Goal: Check status: Check status

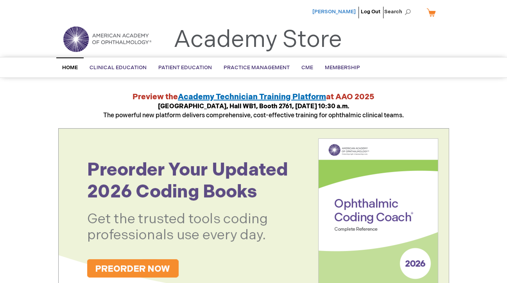
click at [343, 10] on span "[PERSON_NAME]" at bounding box center [333, 12] width 43 height 6
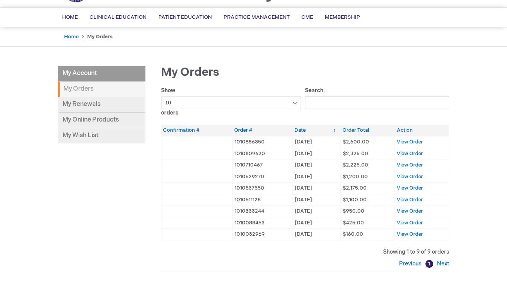
scroll to position [49, 0]
click at [411, 143] on span "View Order" at bounding box center [409, 142] width 26 height 6
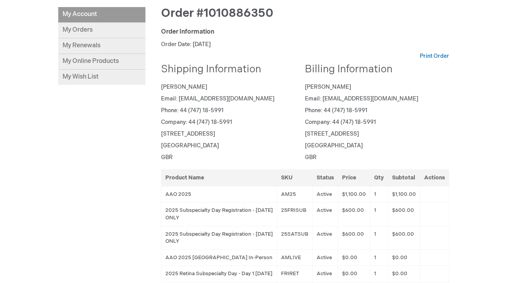
scroll to position [103, 0]
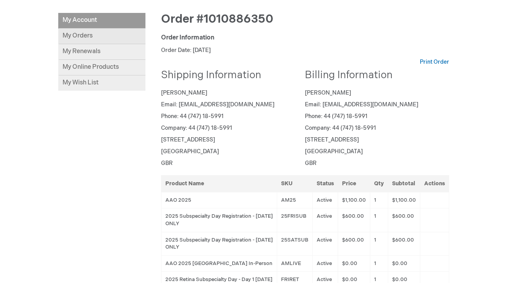
click at [76, 37] on link "My Orders" at bounding box center [101, 37] width 87 height 16
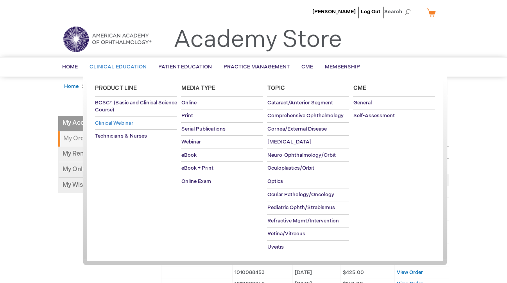
click at [127, 123] on span "Clinical Webinar" at bounding box center [114, 123] width 38 height 6
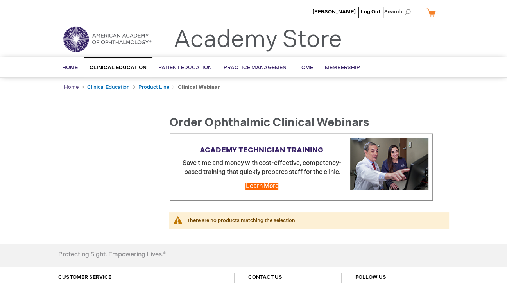
click at [64, 84] on link "Home" at bounding box center [71, 87] width 14 height 6
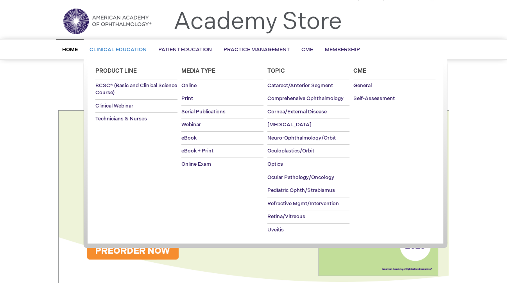
scroll to position [15, 0]
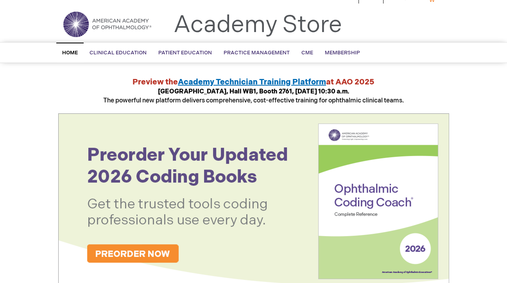
click at [64, 55] on span "Home" at bounding box center [70, 53] width 16 height 6
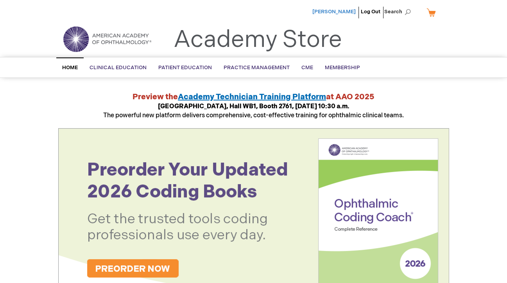
click at [339, 13] on span "[PERSON_NAME]" at bounding box center [333, 12] width 43 height 6
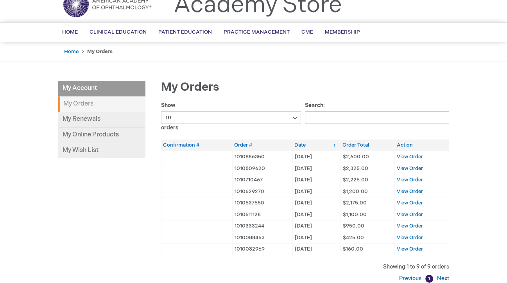
scroll to position [34, 0]
click at [295, 119] on select "10 25 50 100" at bounding box center [231, 118] width 140 height 12
select select "50"
click at [161, 112] on select "10 25 50 100" at bounding box center [231, 118] width 140 height 12
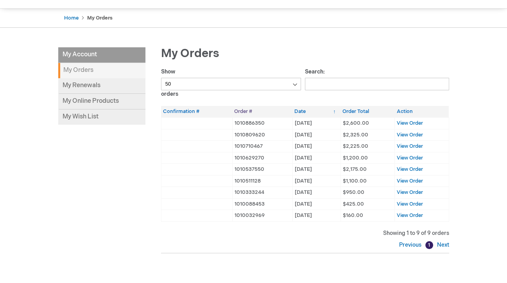
scroll to position [68, 0]
click at [405, 124] on span "View Order" at bounding box center [409, 123] width 26 height 6
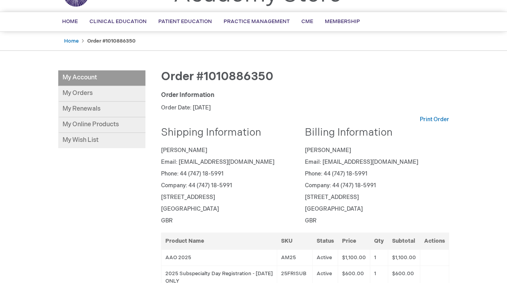
scroll to position [45, 0]
click at [100, 93] on link "My Orders" at bounding box center [101, 94] width 87 height 16
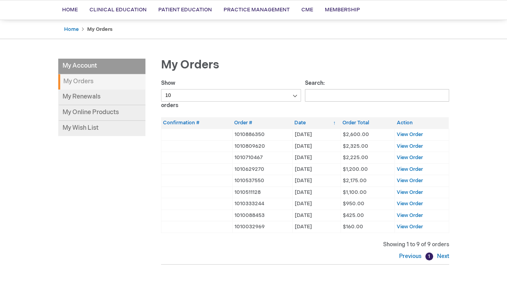
scroll to position [59, 0]
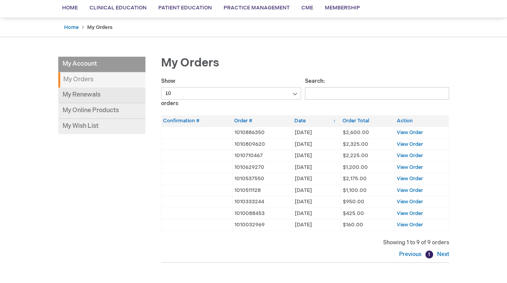
click at [99, 99] on link "My Renewals" at bounding box center [101, 95] width 87 height 16
click at [94, 67] on li "My Account" at bounding box center [101, 65] width 87 height 16
click at [84, 62] on li "My Account" at bounding box center [101, 65] width 87 height 16
click at [410, 132] on span "View Order" at bounding box center [409, 132] width 26 height 6
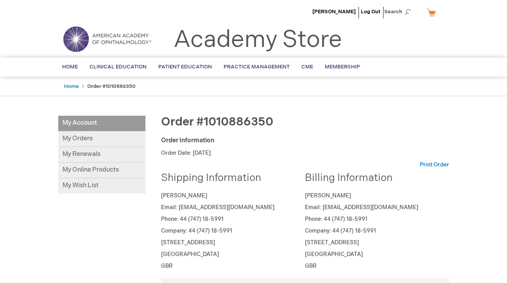
click at [205, 46] on link "Academy Store" at bounding box center [257, 40] width 168 height 28
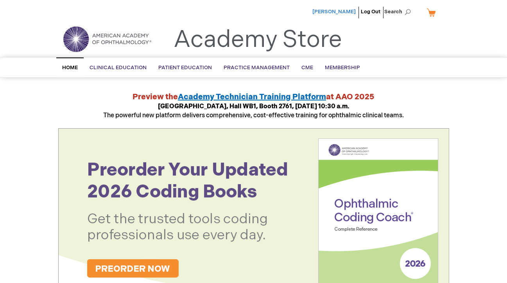
click at [332, 10] on span "[PERSON_NAME]" at bounding box center [333, 12] width 43 height 6
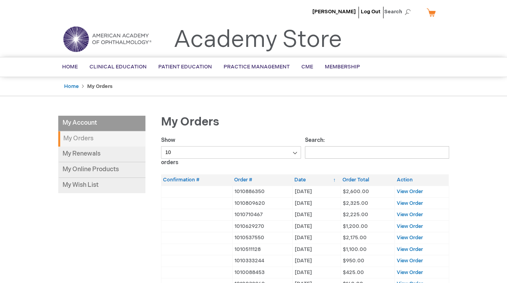
click at [76, 37] on img at bounding box center [107, 39] width 94 height 28
click at [82, 39] on img at bounding box center [107, 39] width 94 height 28
click at [71, 66] on span "Home" at bounding box center [70, 67] width 16 height 6
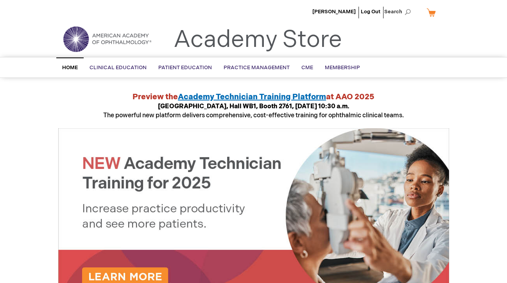
click at [85, 48] on img at bounding box center [107, 39] width 94 height 28
